Goal: Task Accomplishment & Management: Manage account settings

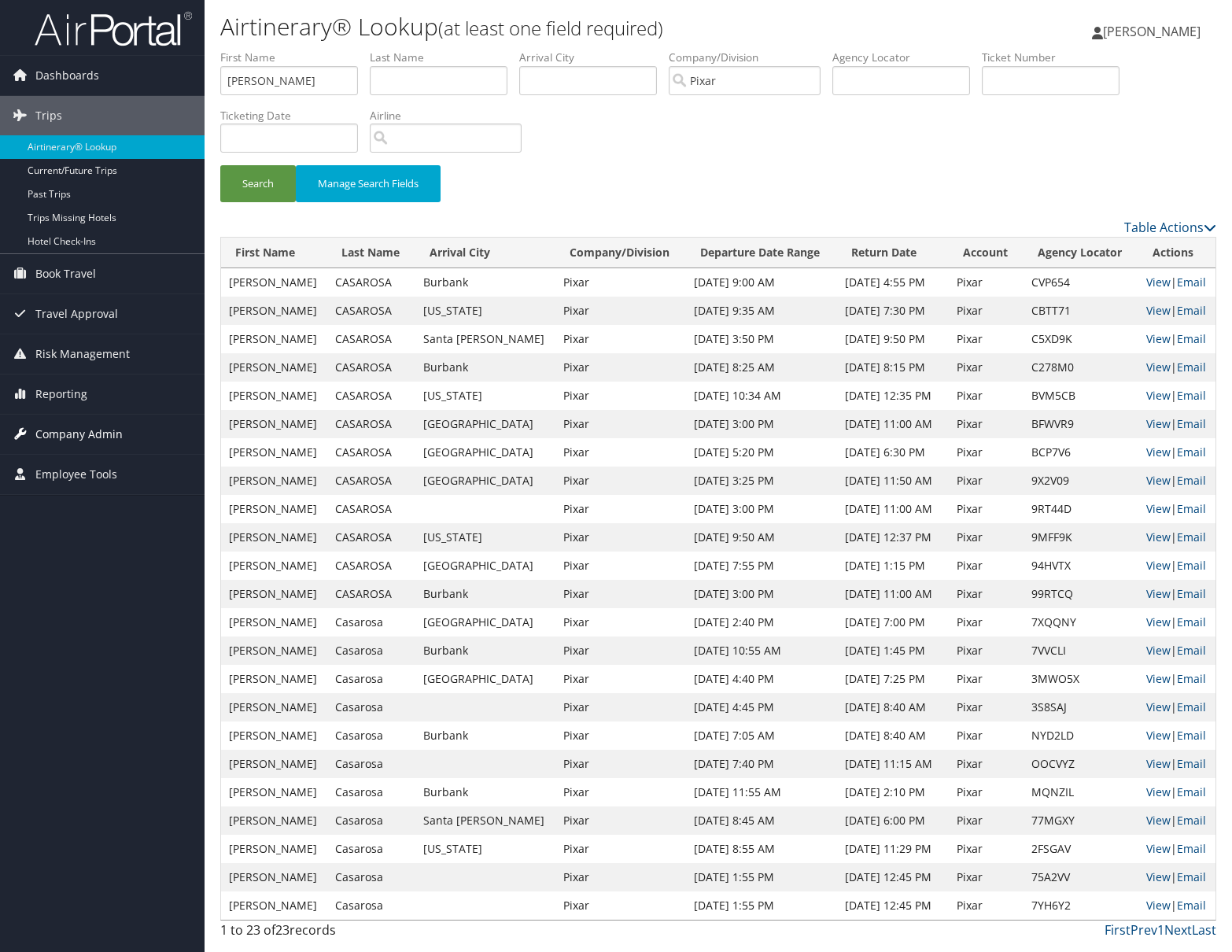
click at [66, 431] on span "Company Admin" at bounding box center [79, 434] width 88 height 39
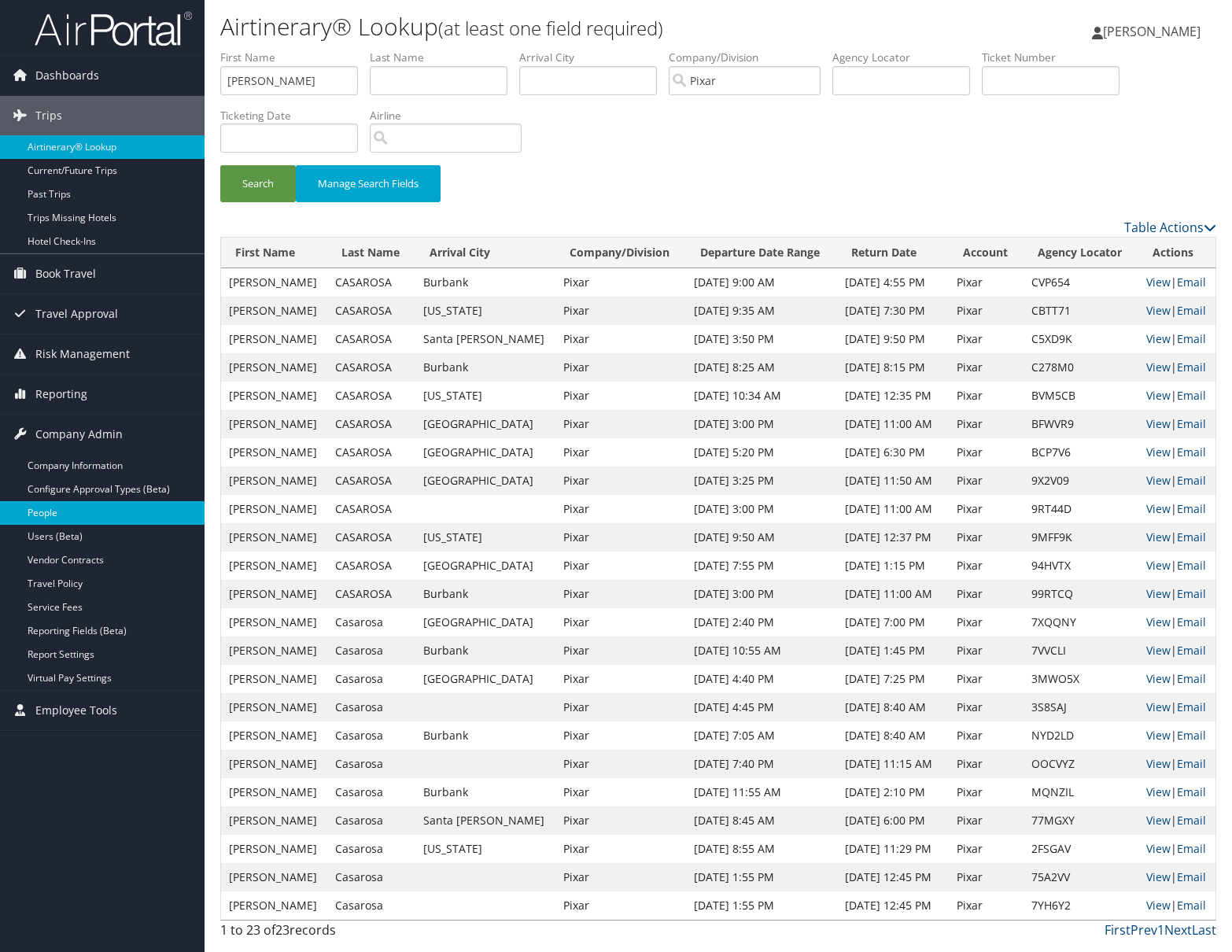
click at [65, 508] on link "People" at bounding box center [102, 513] width 205 height 24
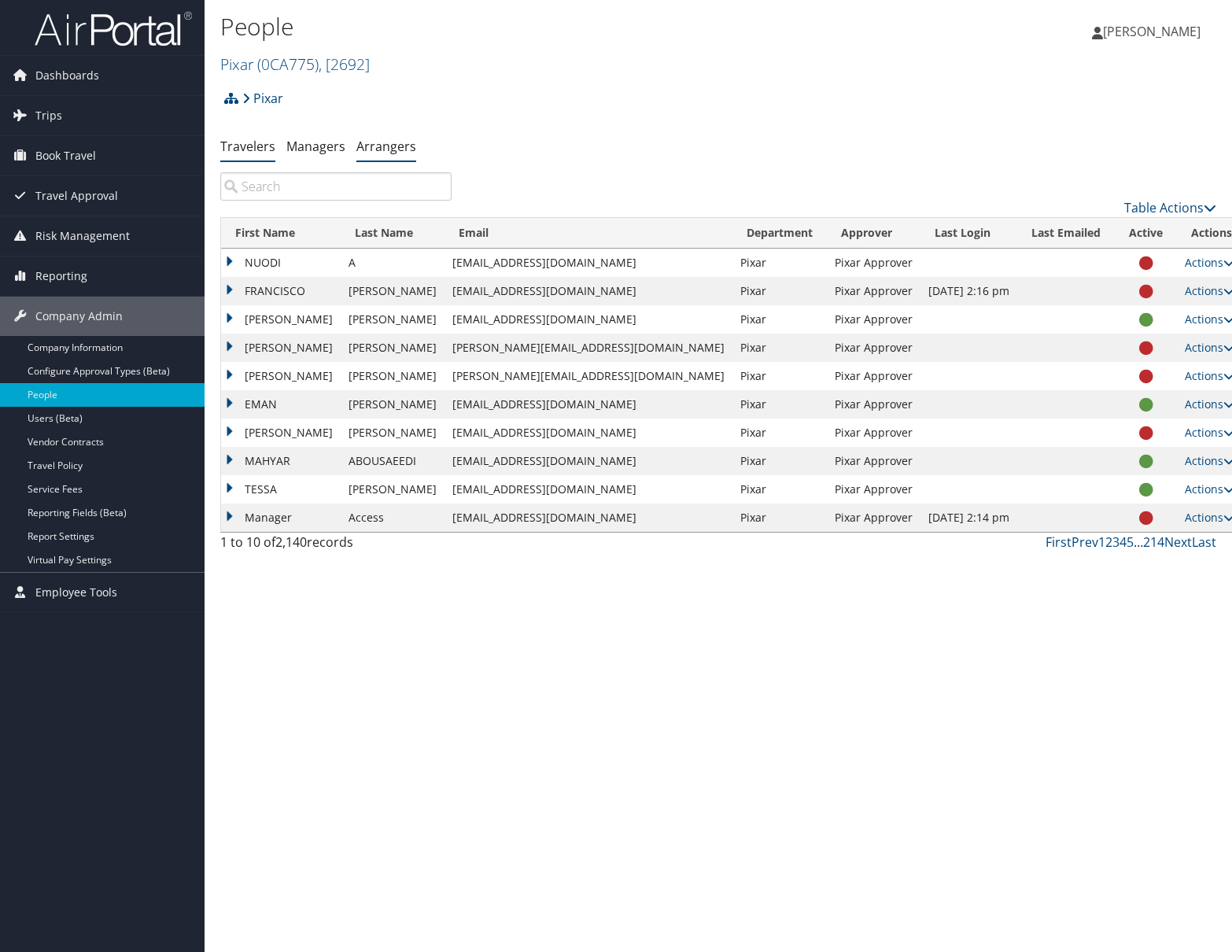
click at [401, 145] on link "Arrangers" at bounding box center [386, 146] width 60 height 18
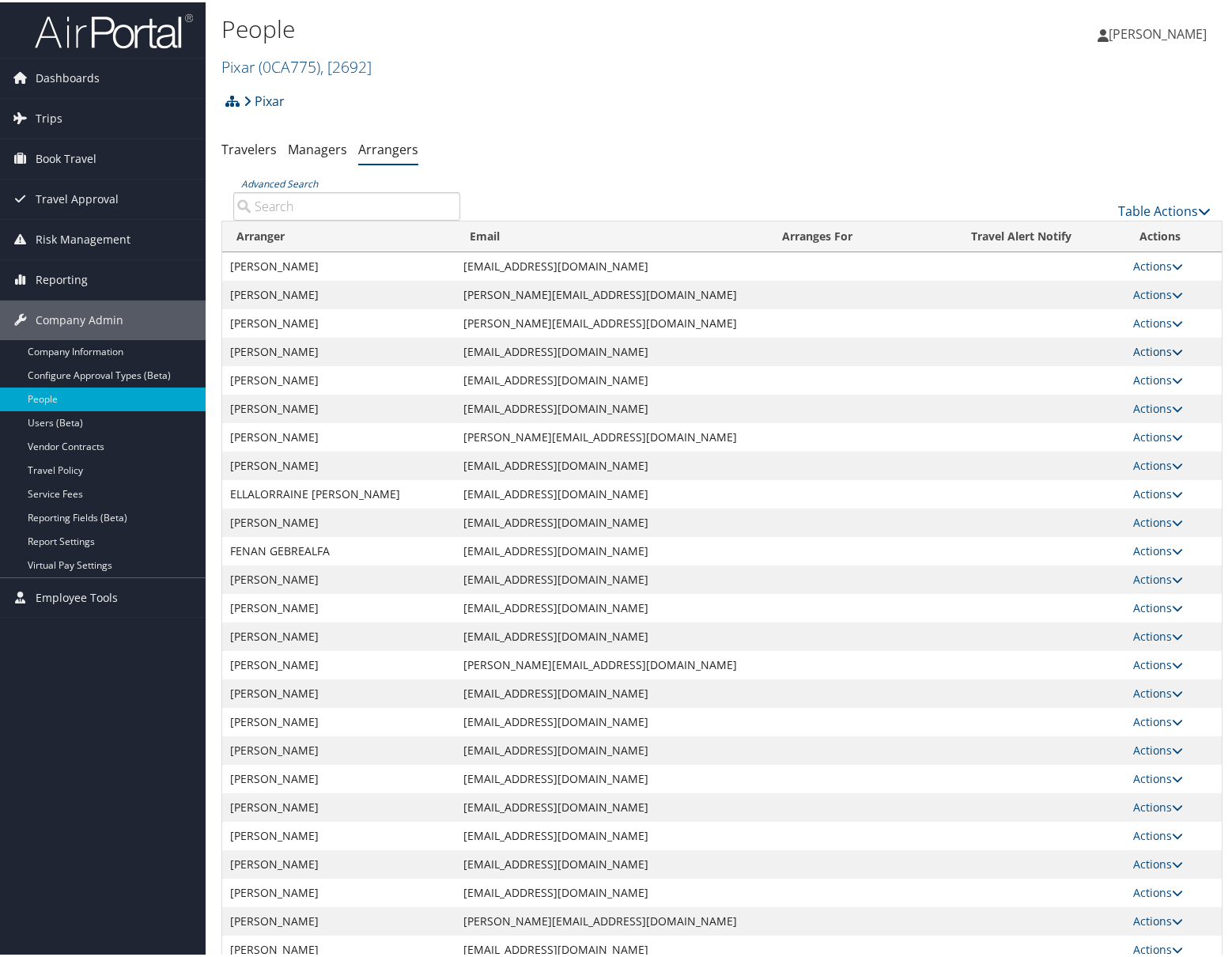
click at [1172, 348] on icon at bounding box center [1177, 349] width 11 height 11
click at [1157, 391] on link "View Group" at bounding box center [1165, 399] width 88 height 27
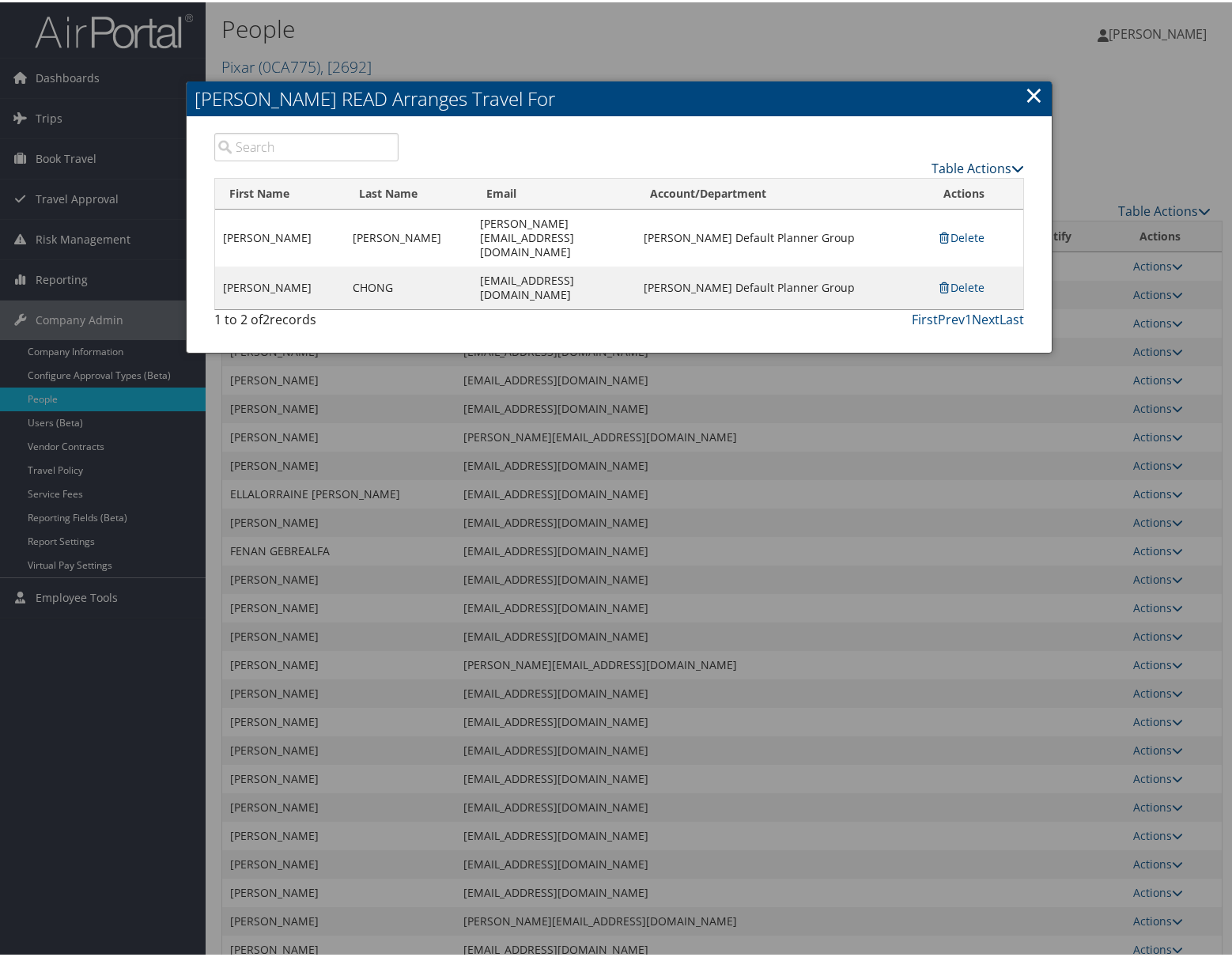
click at [1004, 162] on link "Table Actions" at bounding box center [978, 166] width 92 height 18
click at [889, 189] on link "Add A Traveler" at bounding box center [914, 190] width 208 height 27
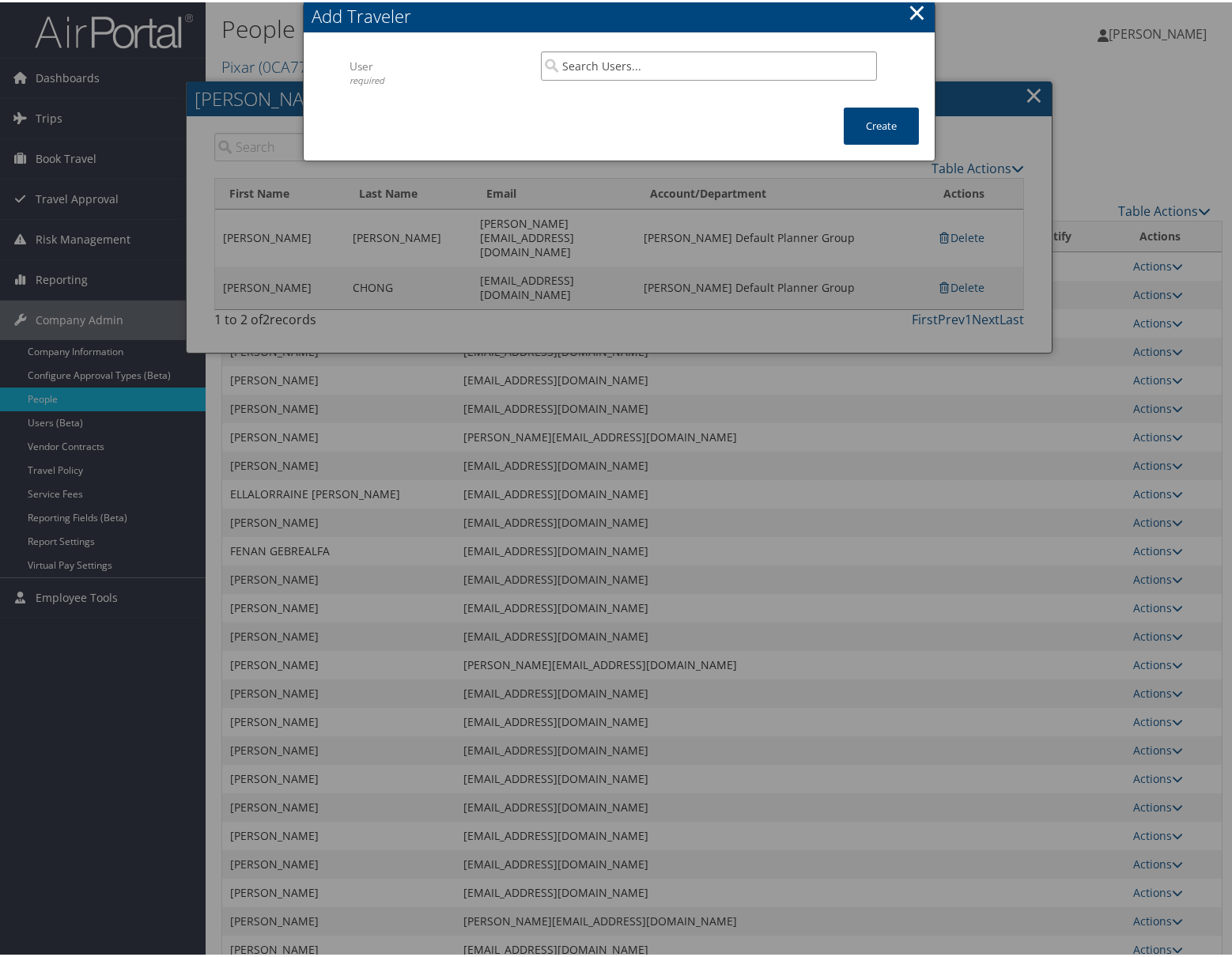
click at [688, 69] on input "search" at bounding box center [709, 63] width 336 height 29
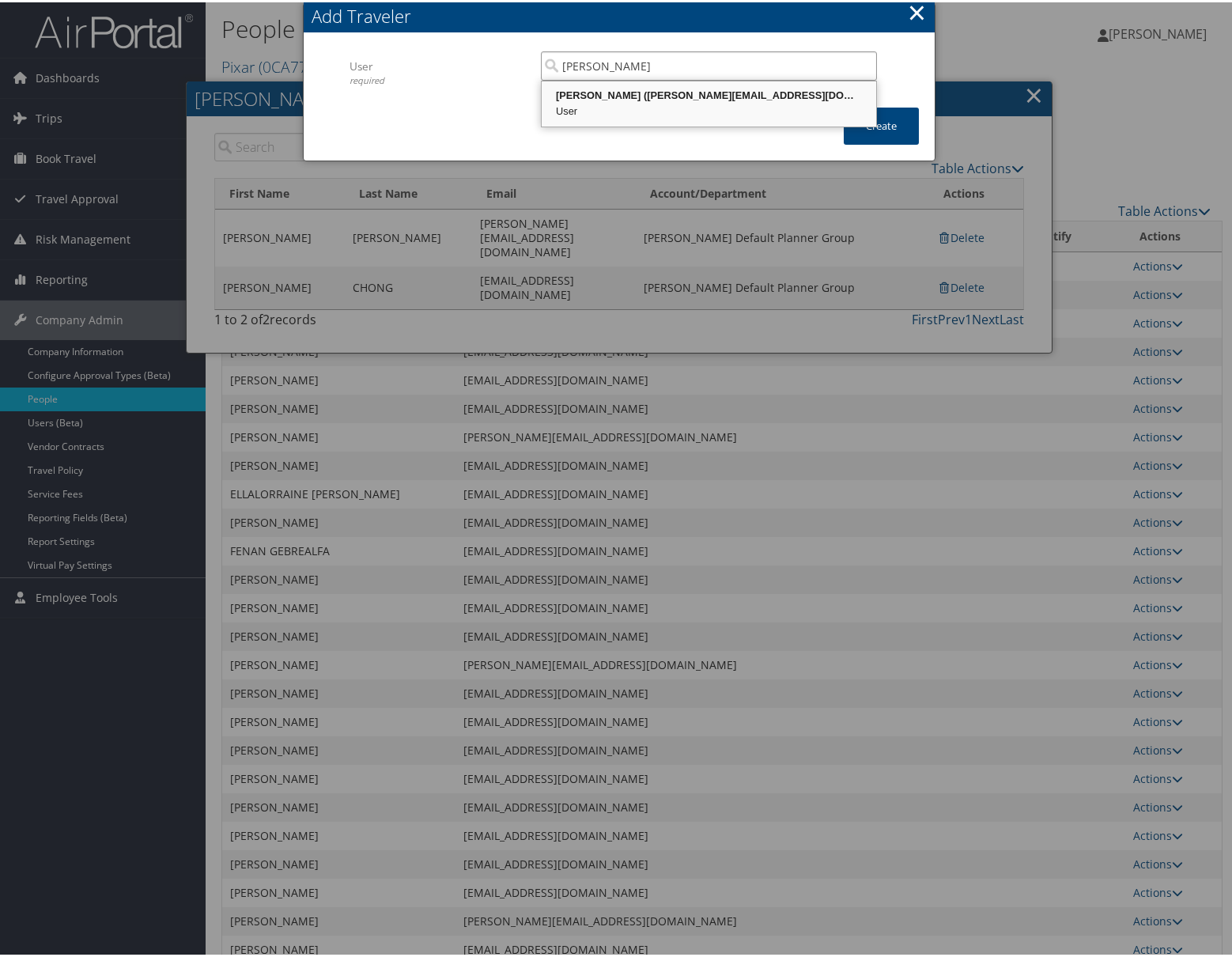
click at [615, 88] on div "[PERSON_NAME] ([PERSON_NAME][EMAIL_ADDRESS][DOMAIN_NAME])" at bounding box center [708, 93] width 330 height 16
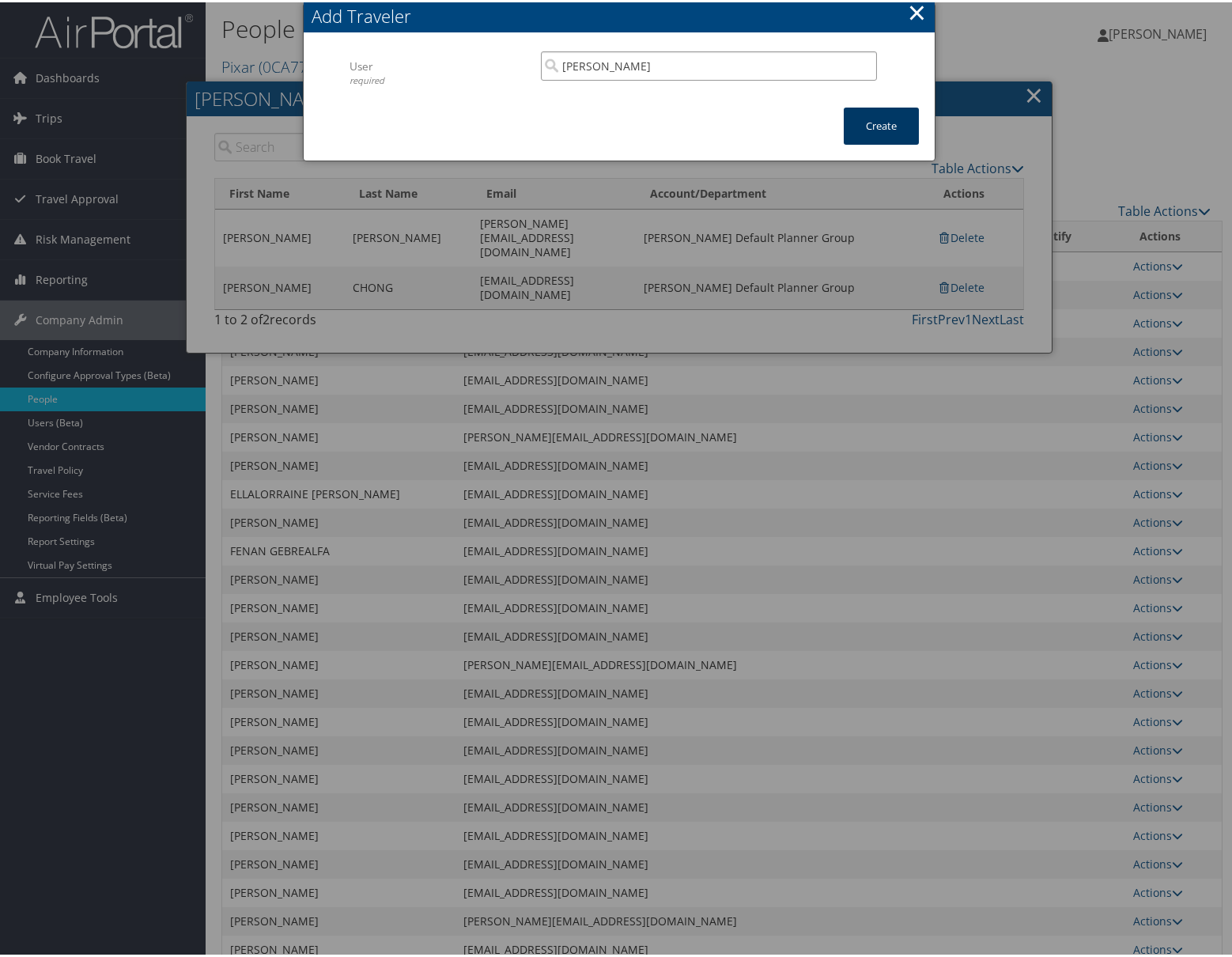
type input "[PERSON_NAME]"
click at [888, 130] on button "Create" at bounding box center [881, 124] width 75 height 37
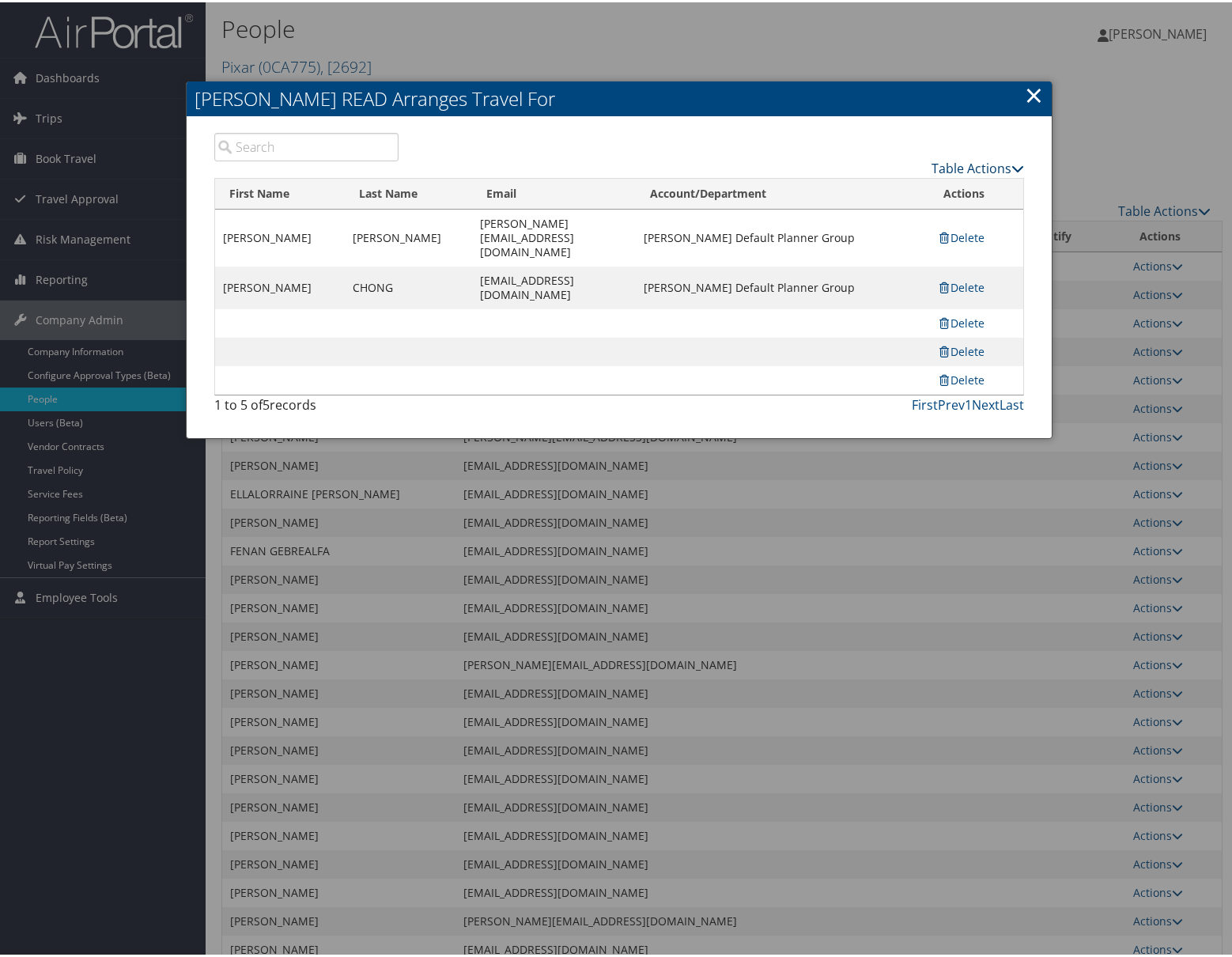
click at [949, 161] on link "Table Actions" at bounding box center [978, 166] width 92 height 18
click at [669, 130] on div "Table Actions" at bounding box center [723, 152] width 626 height 45
click at [1030, 91] on link "×" at bounding box center [1034, 92] width 18 height 32
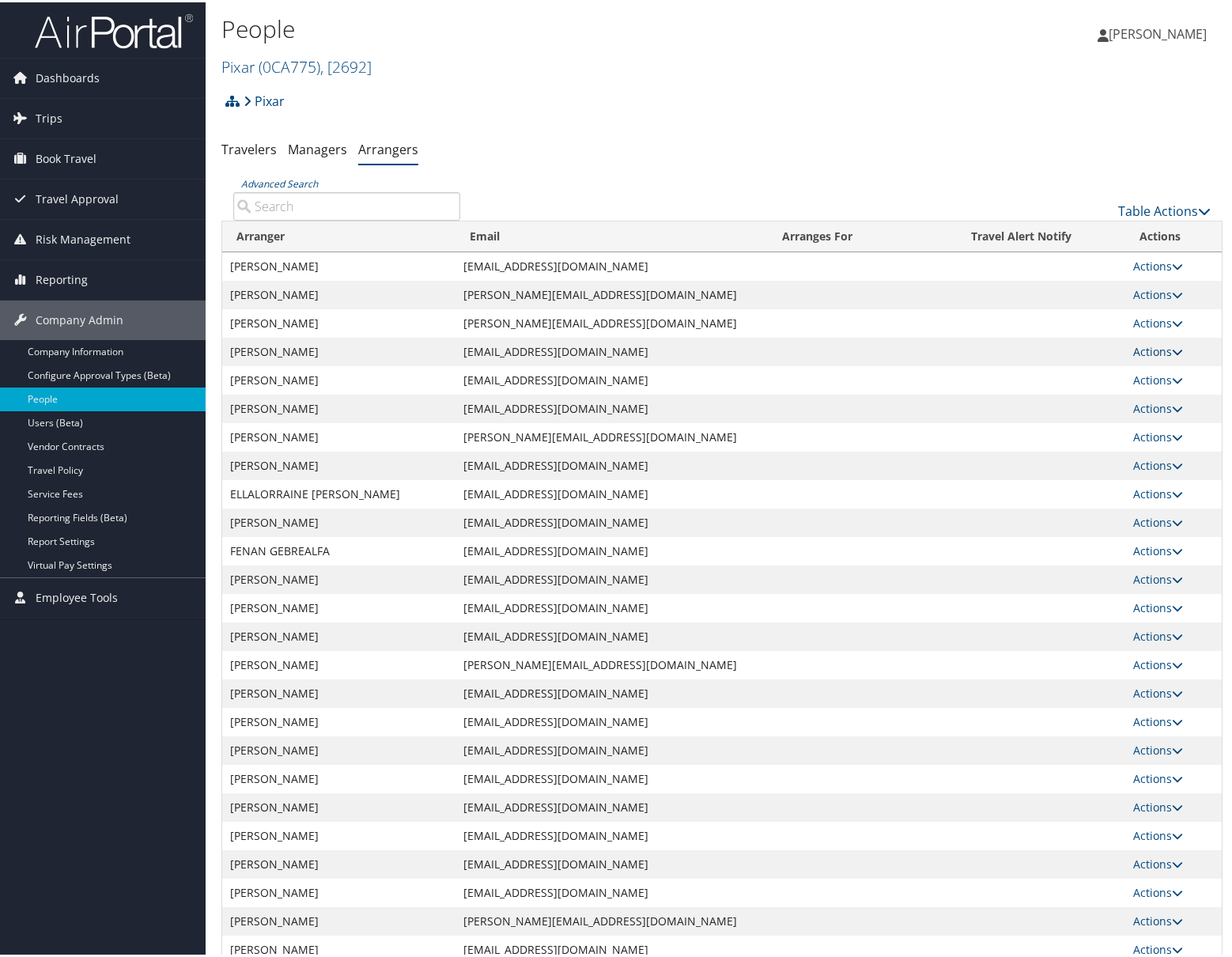
click at [1156, 347] on link "Actions" at bounding box center [1158, 348] width 50 height 15
click at [1156, 401] on link "View Group" at bounding box center [1165, 399] width 88 height 27
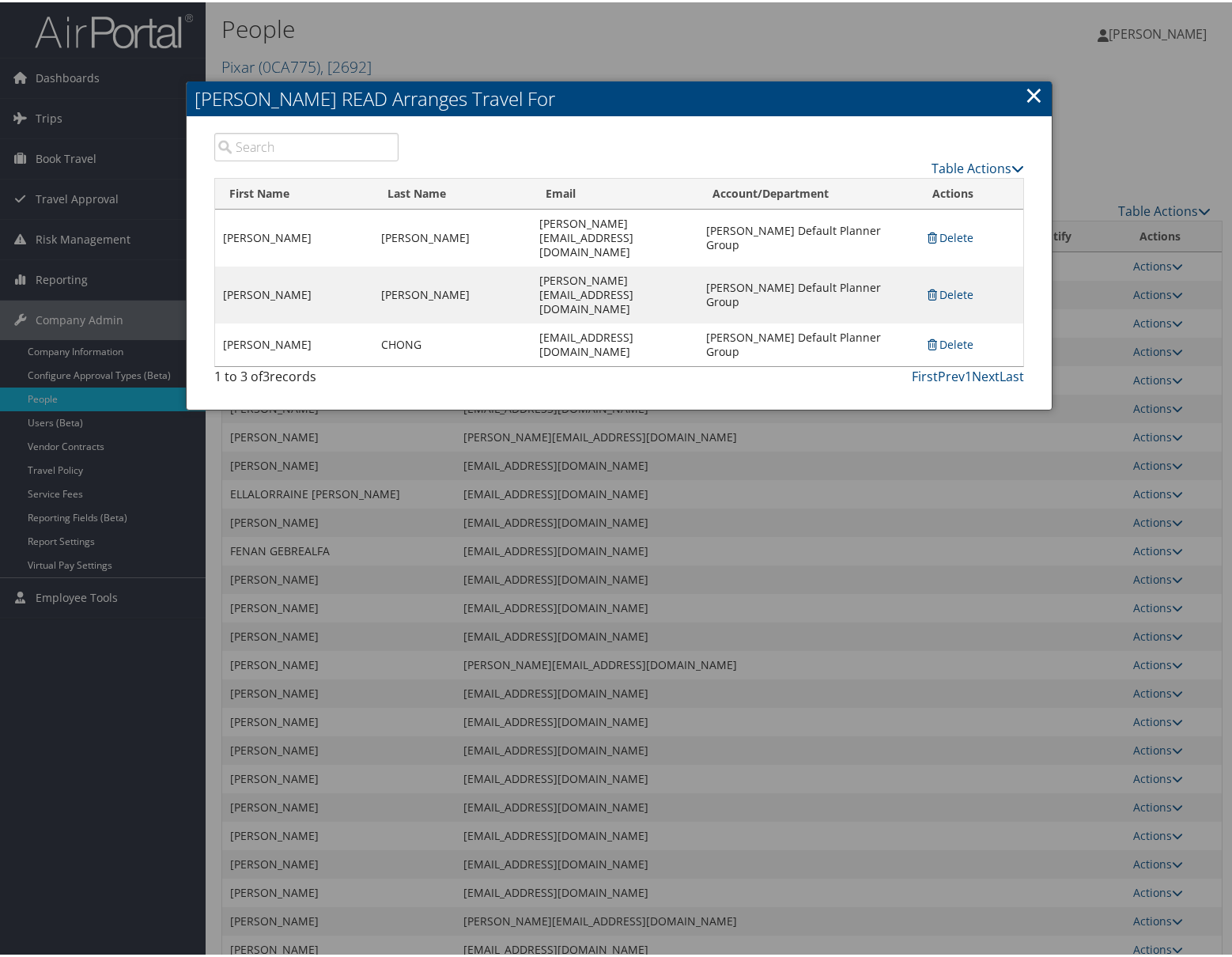
click at [1030, 91] on link "×" at bounding box center [1034, 92] width 18 height 32
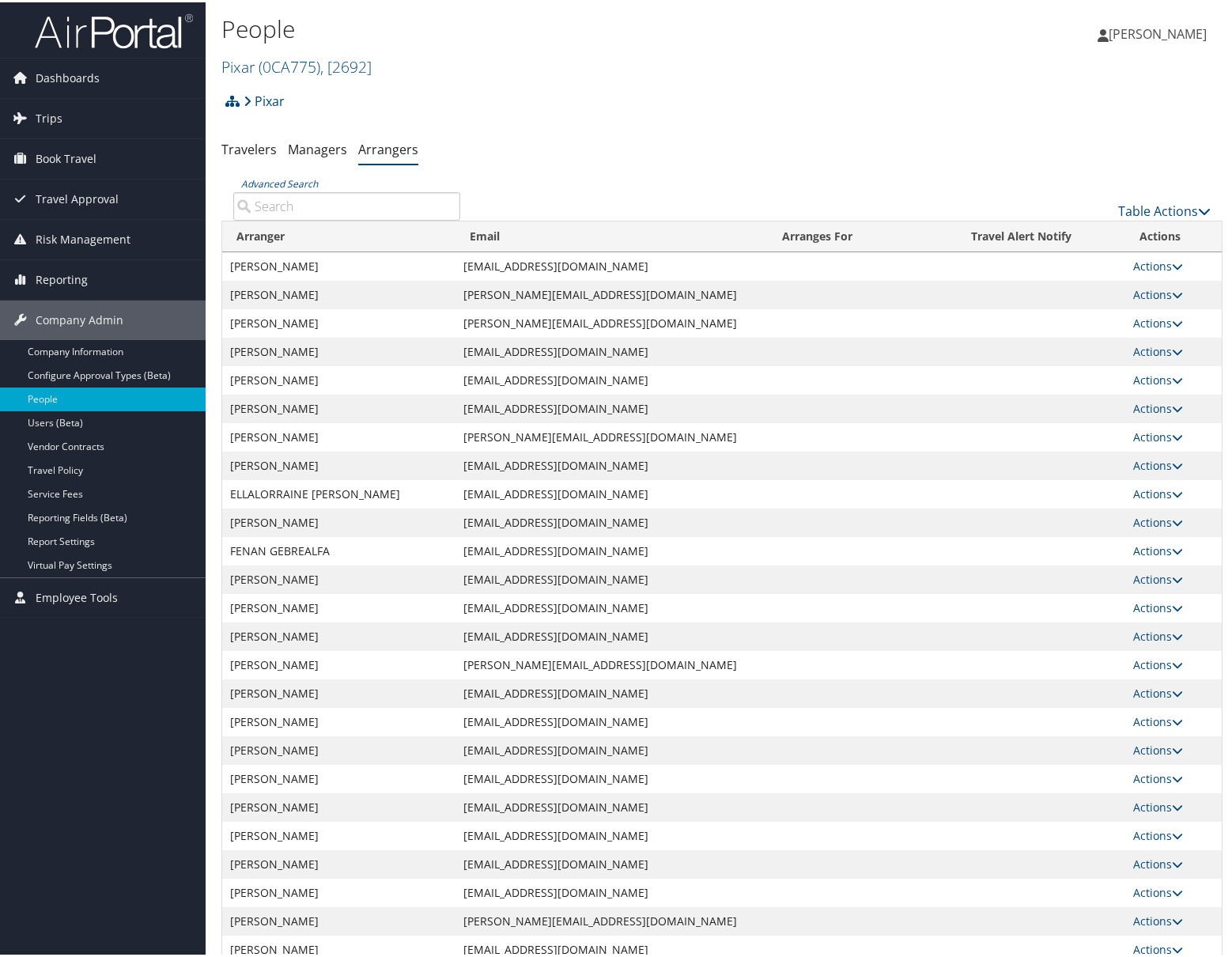
click at [385, 201] on input "Advanced Search" at bounding box center [347, 204] width 227 height 28
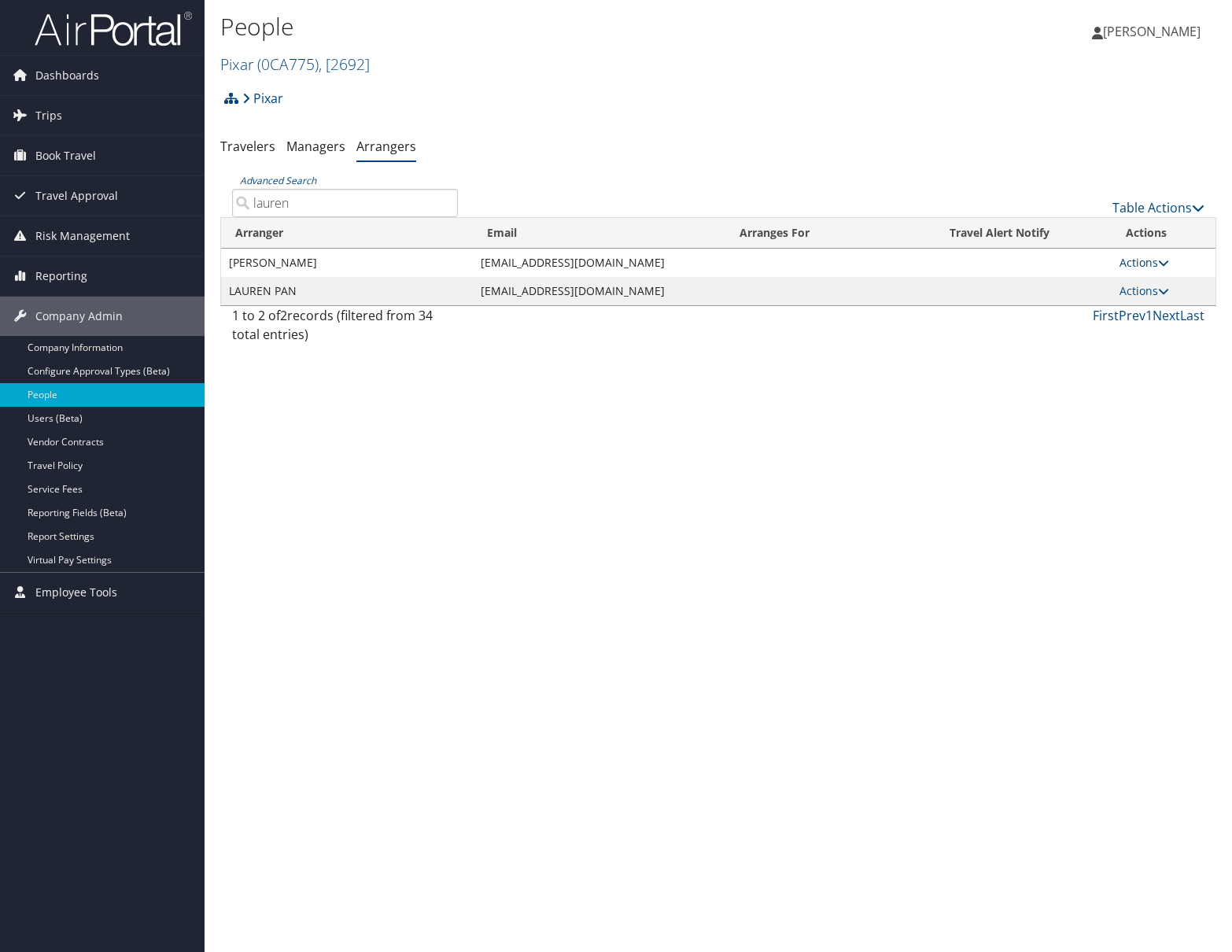
type input "lauren"
click at [1143, 255] on link "Actions" at bounding box center [1144, 262] width 50 height 15
click at [1155, 305] on link "View Group" at bounding box center [1164, 312] width 88 height 27
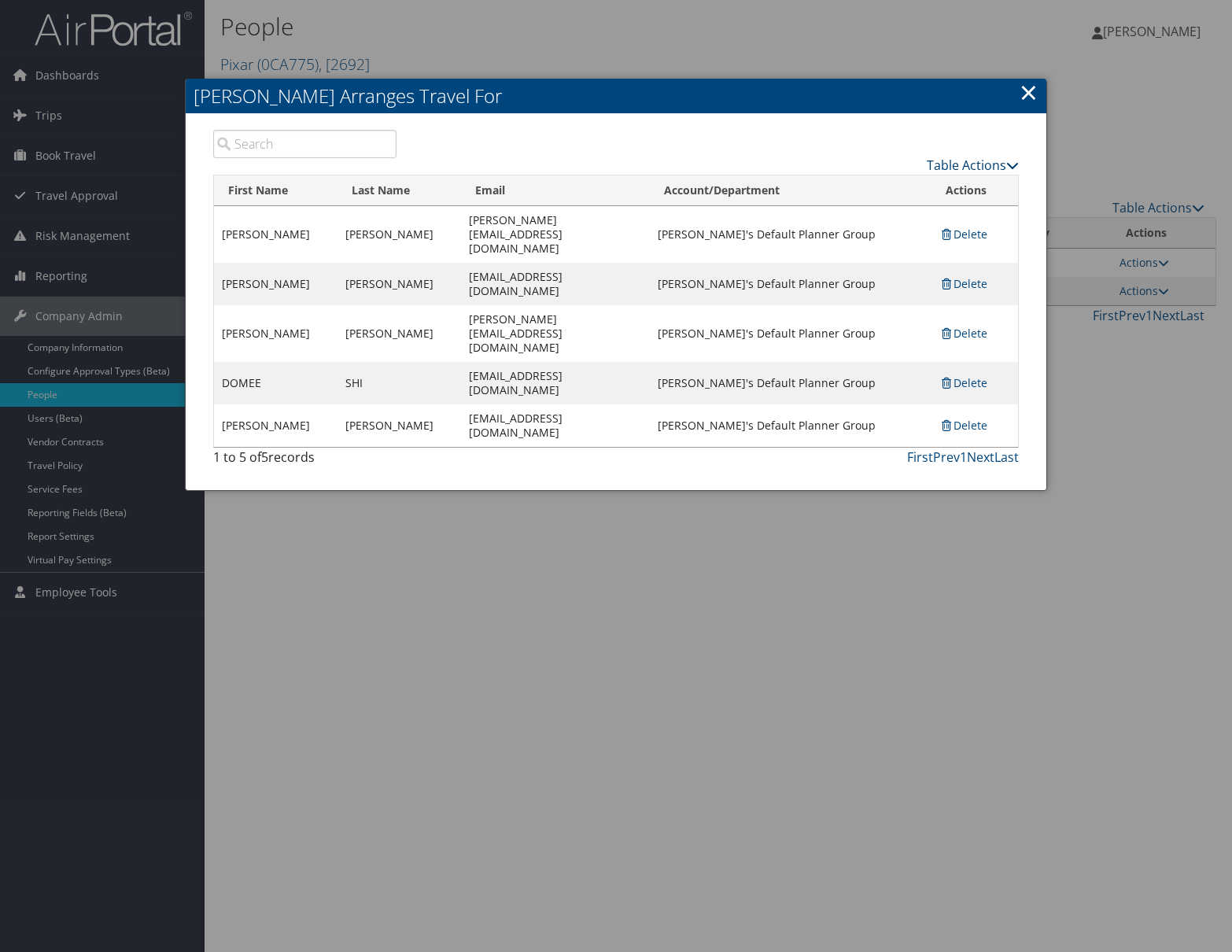
click at [986, 167] on link "Table Actions" at bounding box center [972, 165] width 92 height 18
drag, startPoint x: 512, startPoint y: 371, endPoint x: 630, endPoint y: 360, distance: 118.5
click at [514, 447] on div "1 to 5 of 5 records First Prev 1 Next Last" at bounding box center [615, 460] width 829 height 27
click at [965, 417] on link "Delete" at bounding box center [962, 424] width 48 height 15
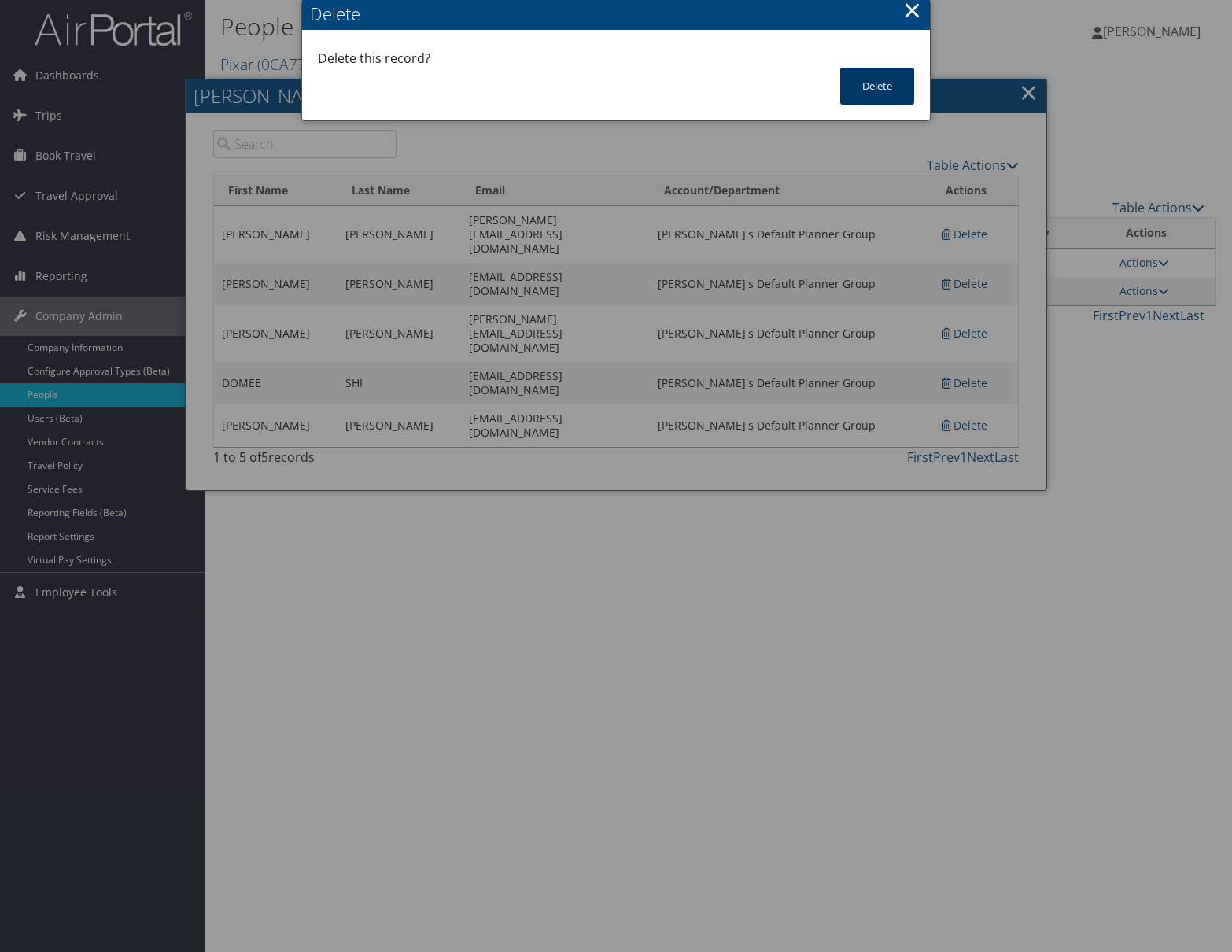
click at [878, 86] on button "Delete" at bounding box center [877, 86] width 74 height 37
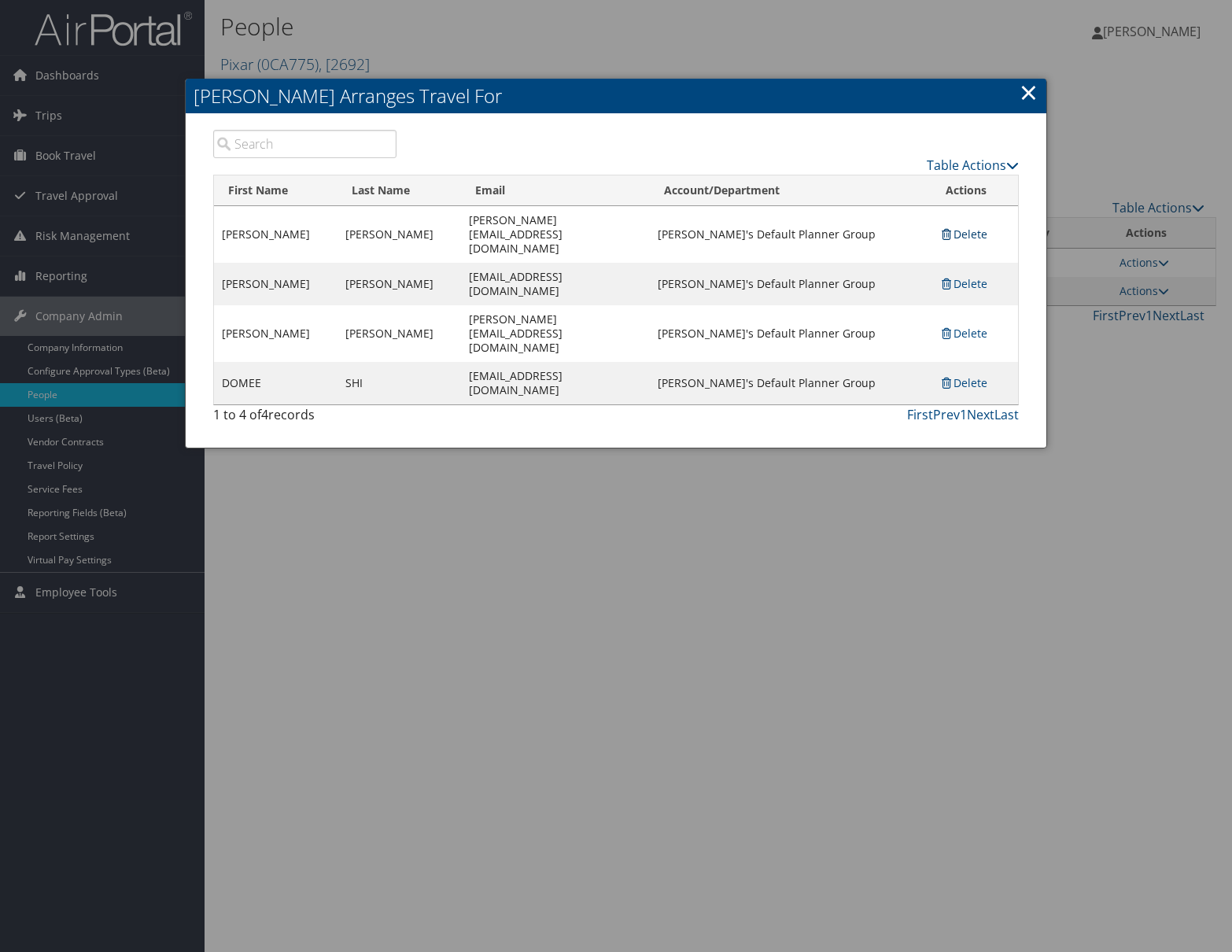
click at [966, 227] on link "Delete" at bounding box center [962, 234] width 48 height 15
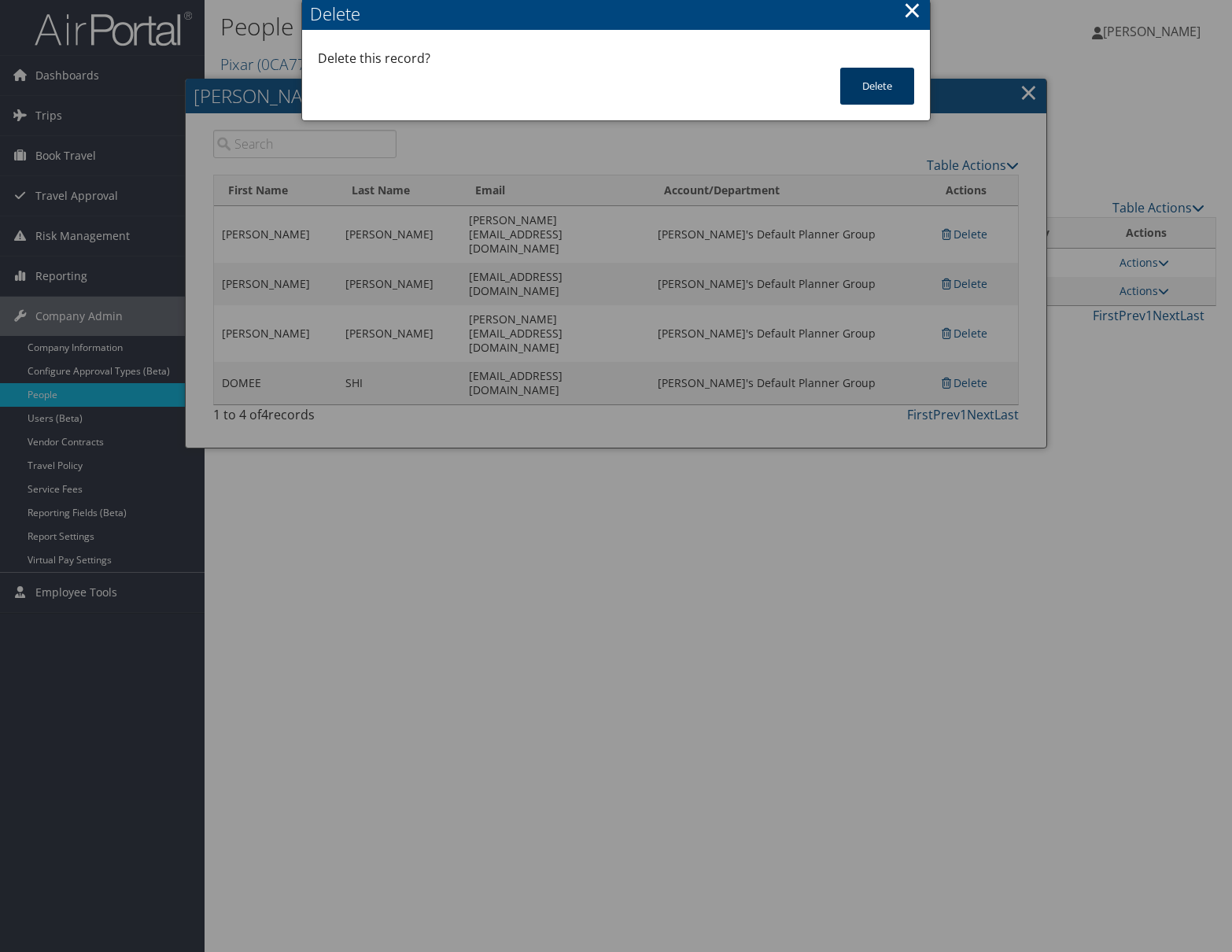
click at [875, 90] on button "Delete" at bounding box center [877, 86] width 74 height 37
